Goal: Task Accomplishment & Management: Manage account settings

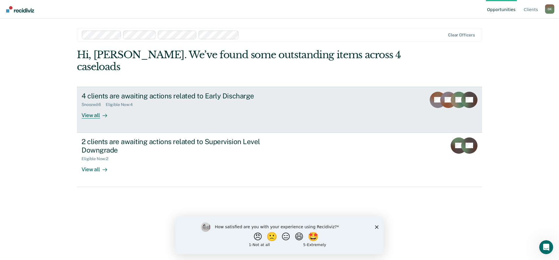
click at [93, 107] on div "View all" at bounding box center [98, 112] width 33 height 11
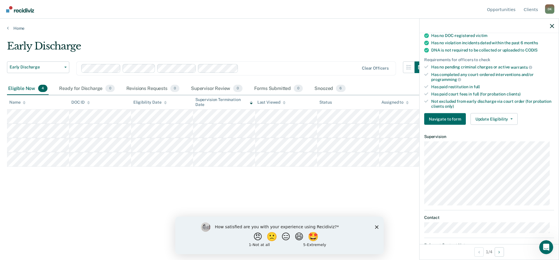
scroll to position [143, 0]
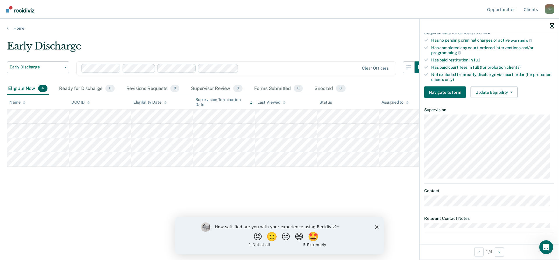
click at [551, 26] on icon "button" at bounding box center [552, 26] width 4 height 4
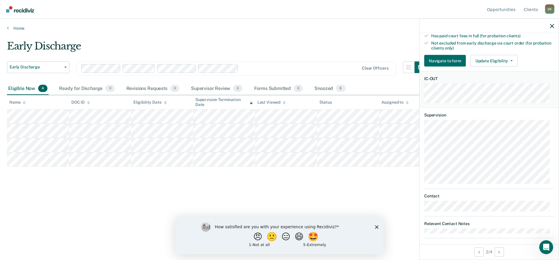
scroll to position [180, 0]
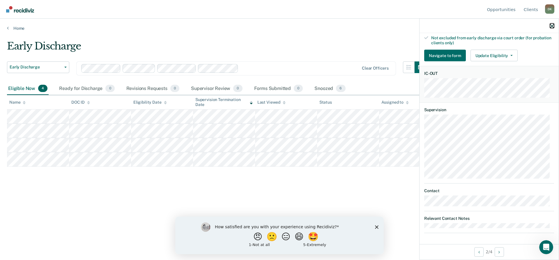
click at [550, 24] on icon "button" at bounding box center [552, 26] width 4 height 4
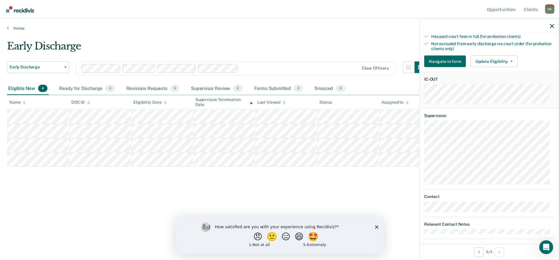
scroll to position [175, 0]
click at [550, 26] on icon "button" at bounding box center [552, 26] width 4 height 4
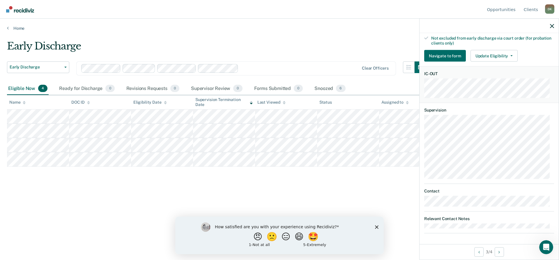
scroll to position [180, 0]
click at [553, 28] on icon "button" at bounding box center [552, 26] width 4 height 4
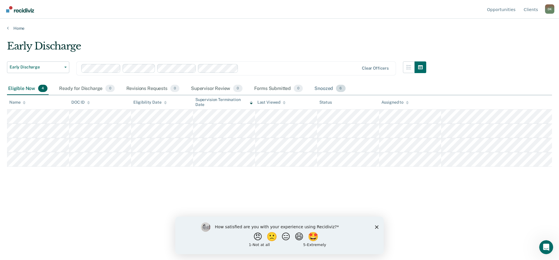
click at [319, 89] on div "Snoozed 6" at bounding box center [329, 88] width 33 height 13
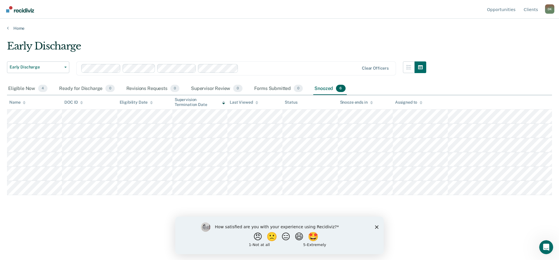
click at [550, 9] on div "D K" at bounding box center [549, 8] width 9 height 9
click at [515, 45] on link "Log Out" at bounding box center [526, 45] width 38 height 5
